Goal: Go to known website: Go to known website

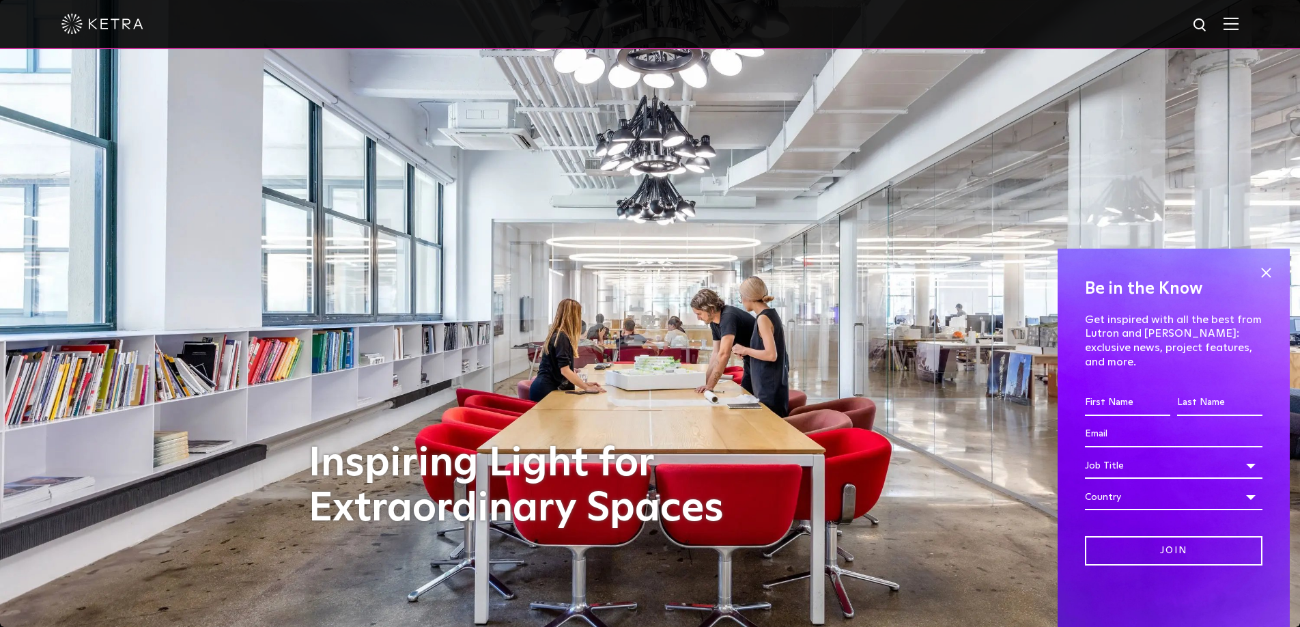
click at [90, 24] on img at bounding box center [102, 24] width 82 height 20
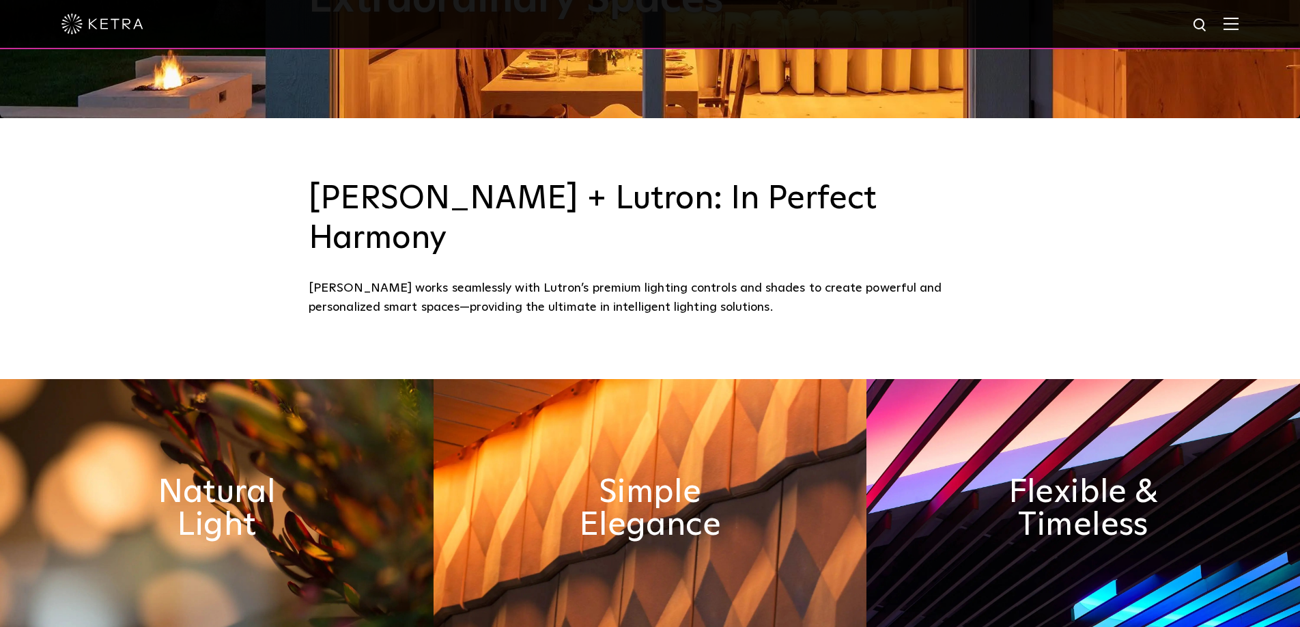
scroll to position [556, 0]
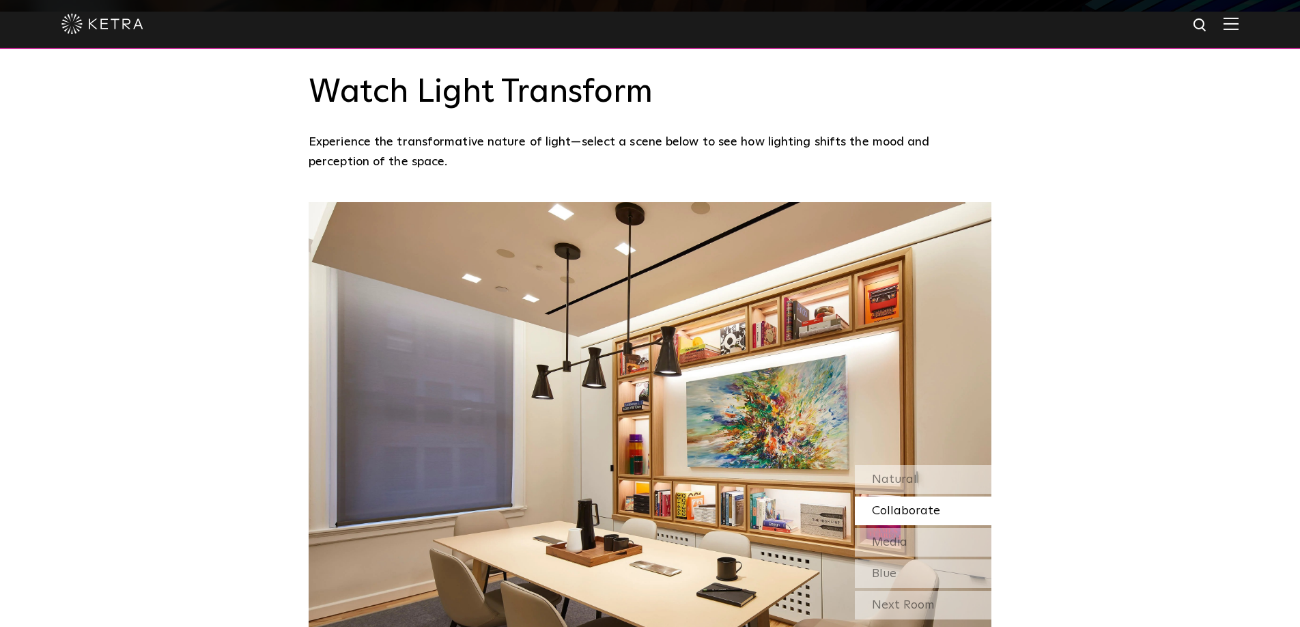
scroll to position [1132, 0]
